Goal: Task Accomplishment & Management: Complete application form

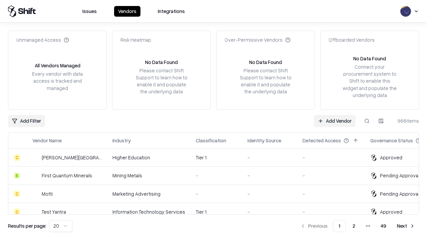
click at [335, 121] on link "Add Vendor" at bounding box center [335, 121] width 42 height 12
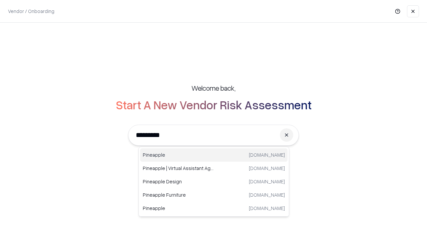
click at [214, 155] on div "Pineapple [DOMAIN_NAME]" at bounding box center [213, 154] width 147 height 13
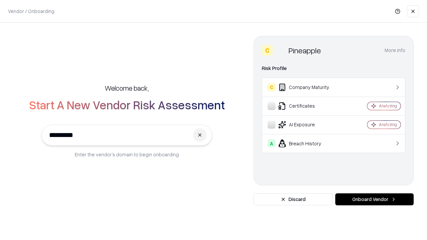
type input "*********"
click at [374, 199] on button "Onboard Vendor" at bounding box center [374, 199] width 78 height 12
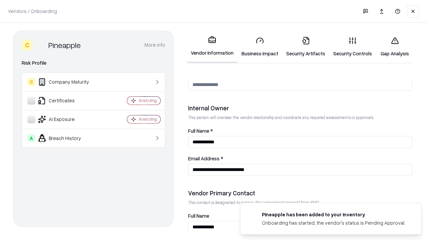
scroll to position [346, 0]
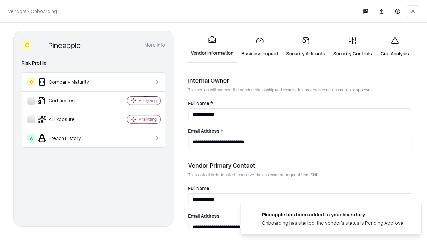
click at [260, 47] on link "Business Impact" at bounding box center [259, 46] width 45 height 31
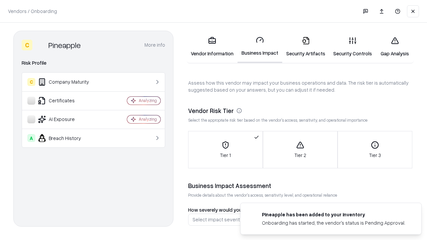
click at [395, 47] on link "Gap Analysis" at bounding box center [395, 46] width 38 height 31
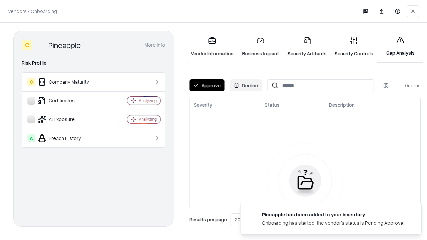
click at [207, 85] on button "Approve" at bounding box center [206, 85] width 35 height 12
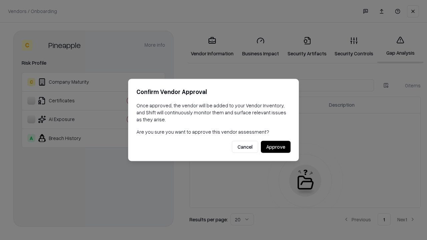
click at [276, 147] on button "Approve" at bounding box center [276, 147] width 30 height 12
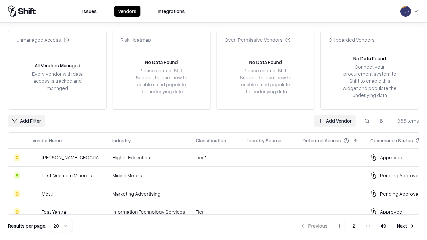
type input "*********"
click at [335, 121] on link "Add Vendor" at bounding box center [335, 121] width 42 height 12
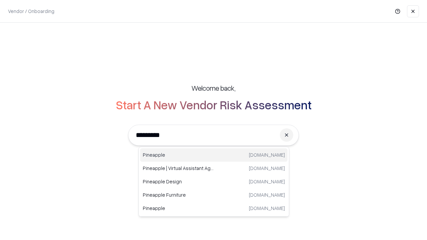
click at [214, 155] on div "Pineapple [DOMAIN_NAME]" at bounding box center [213, 154] width 147 height 13
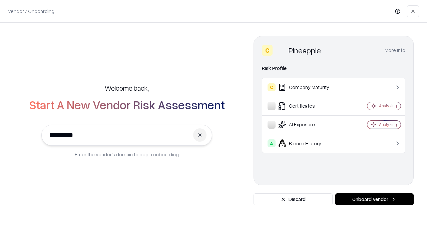
type input "*********"
click at [374, 199] on button "Onboard Vendor" at bounding box center [374, 199] width 78 height 12
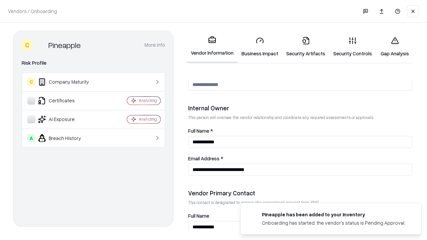
scroll to position [346, 0]
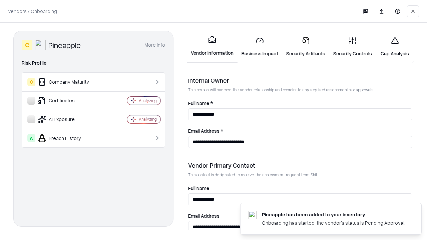
click at [395, 47] on link "Gap Analysis" at bounding box center [395, 46] width 38 height 31
